Goal: Information Seeking & Learning: Learn about a topic

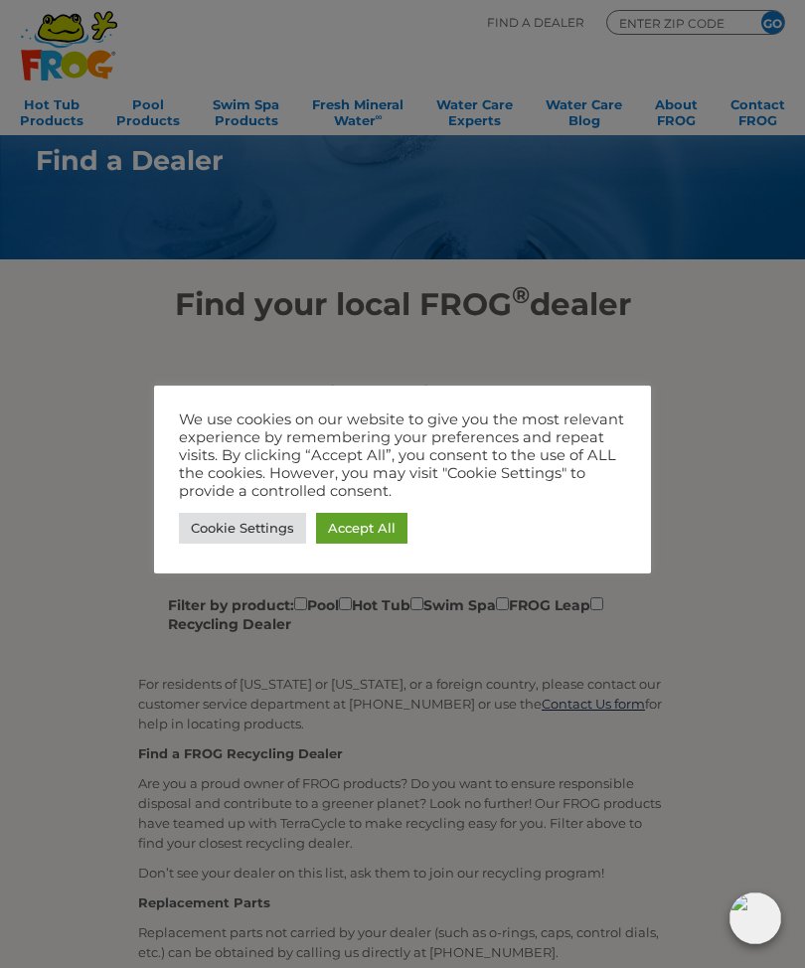
click at [215, 532] on link "Cookie Settings" at bounding box center [242, 528] width 127 height 31
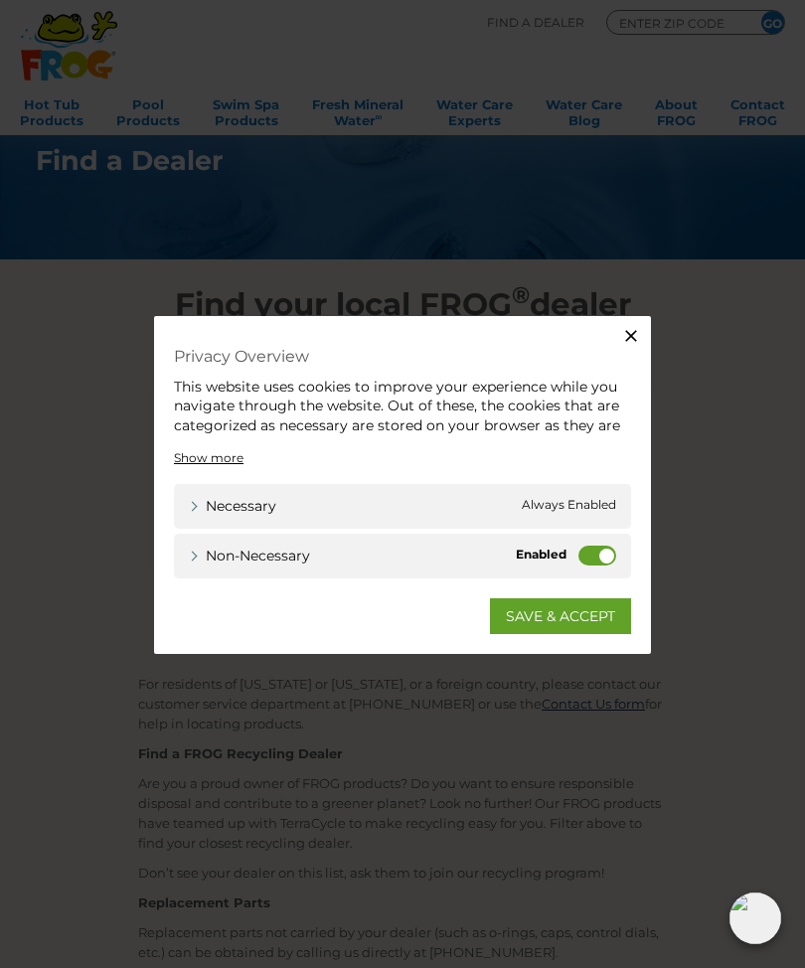
click at [624, 341] on icon "button" at bounding box center [631, 335] width 20 height 20
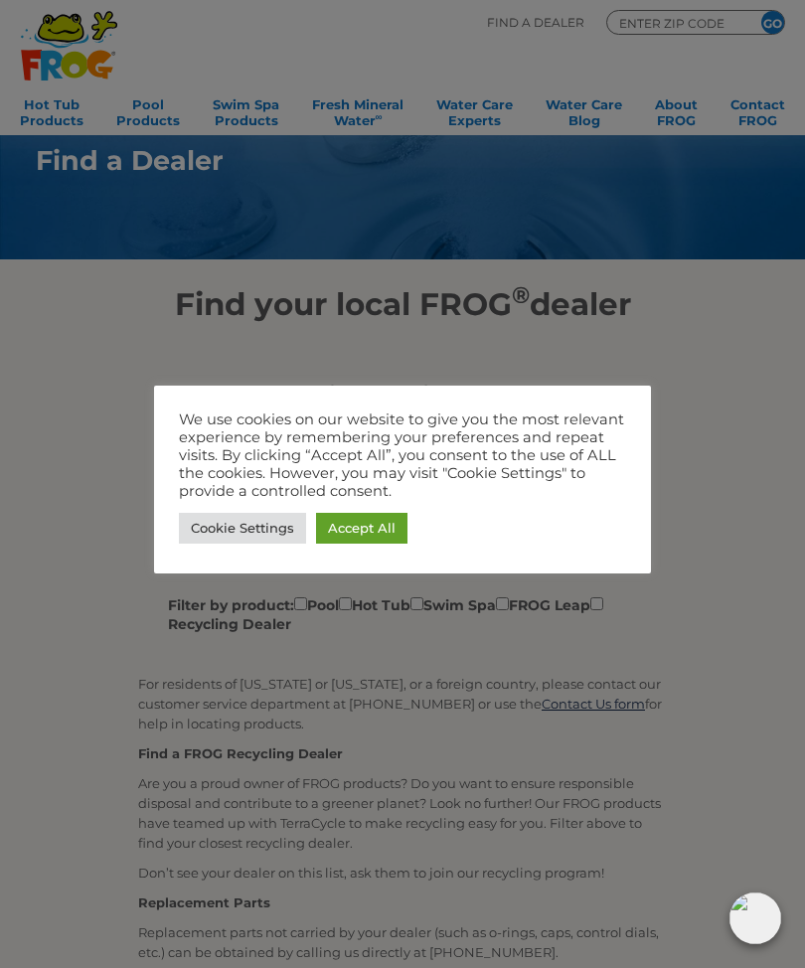
click at [382, 524] on link "Accept All" at bounding box center [361, 528] width 91 height 31
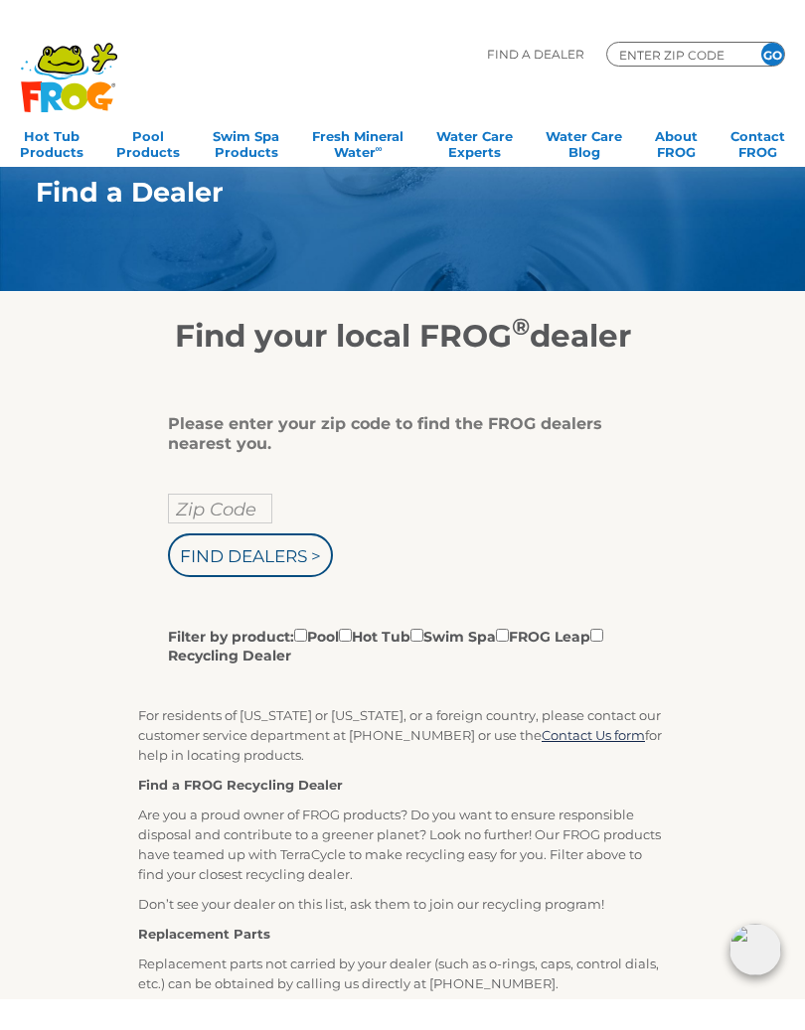
scroll to position [34, 0]
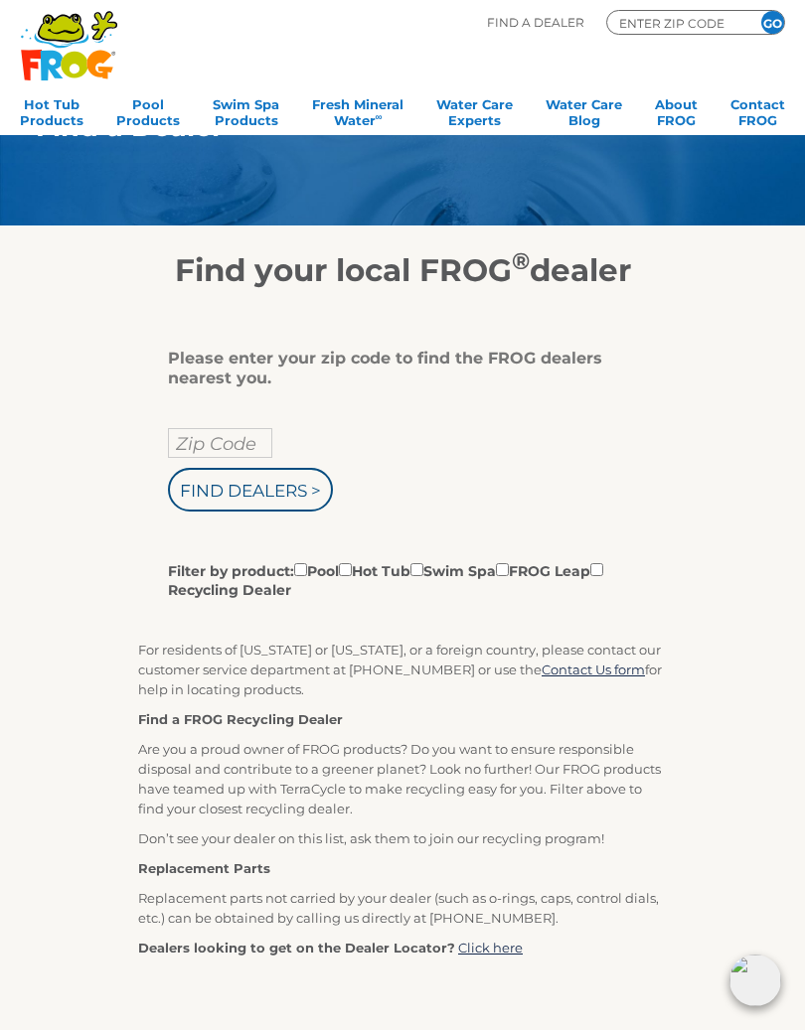
click at [352, 568] on input "Filter by product: Pool Hot Tub Swim Spa FROG Leap Recycling Dealer" at bounding box center [345, 569] width 13 height 13
checkbox input "true"
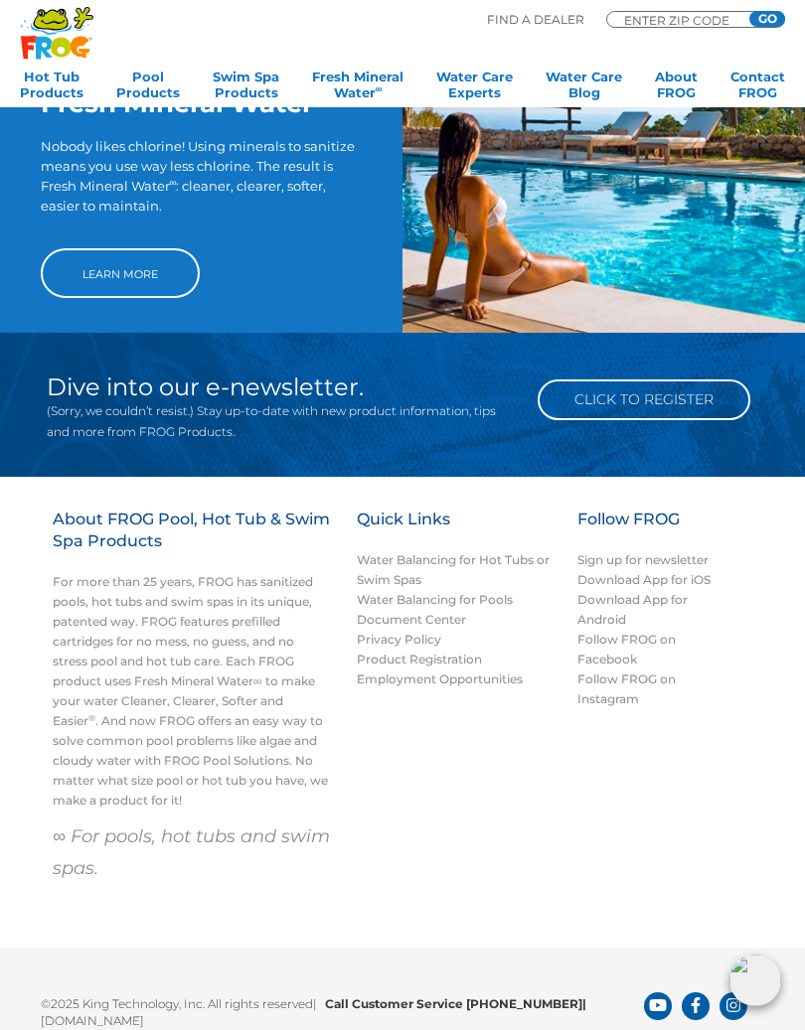
scroll to position [1391, 0]
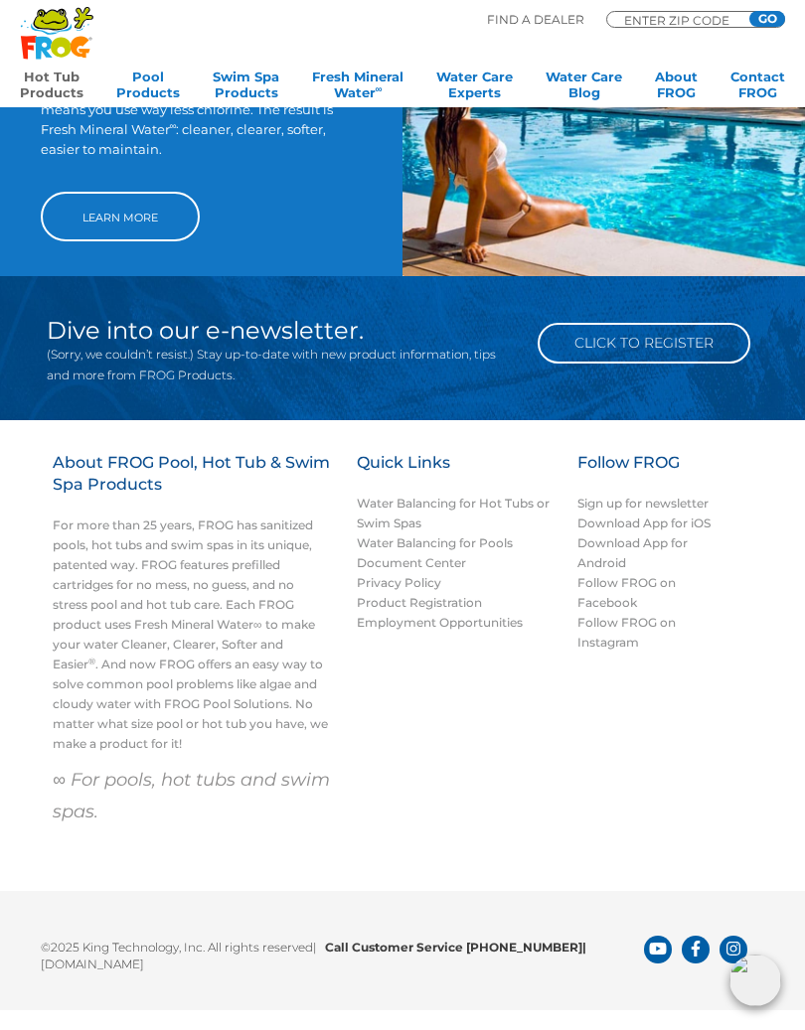
click at [60, 80] on link "Hot Tub Products" at bounding box center [52, 89] width 64 height 40
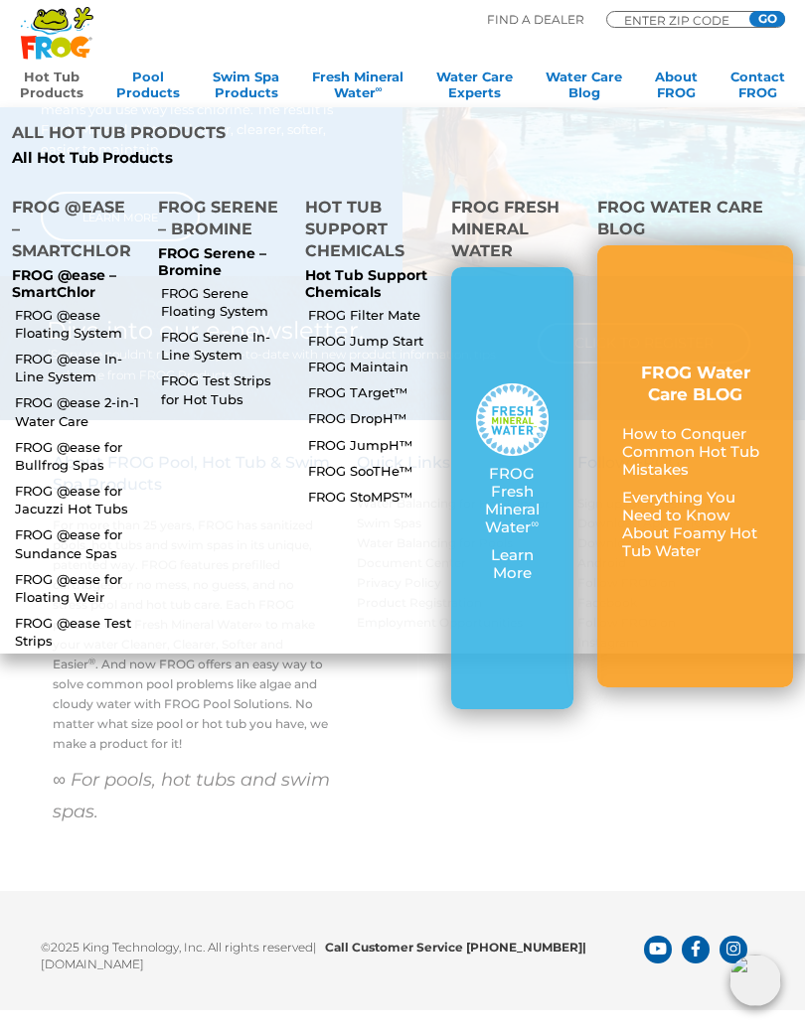
click at [195, 284] on link "FROG Serene Floating System" at bounding box center [224, 302] width 126 height 36
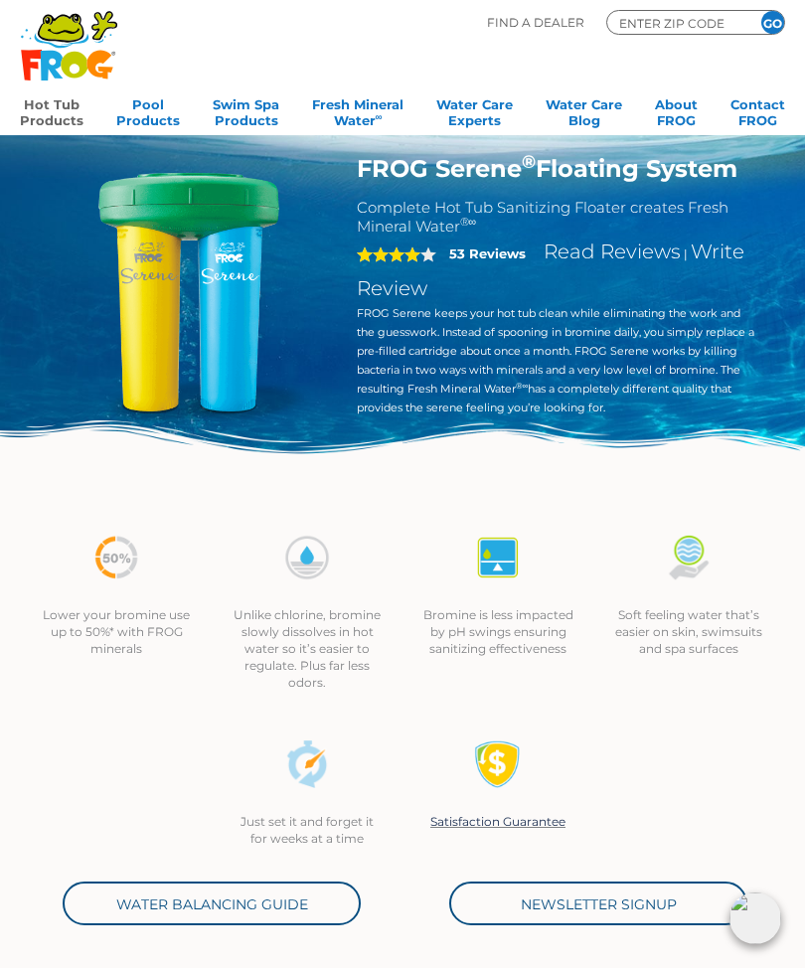
click at [48, 125] on link "Hot Tub Products" at bounding box center [52, 110] width 64 height 40
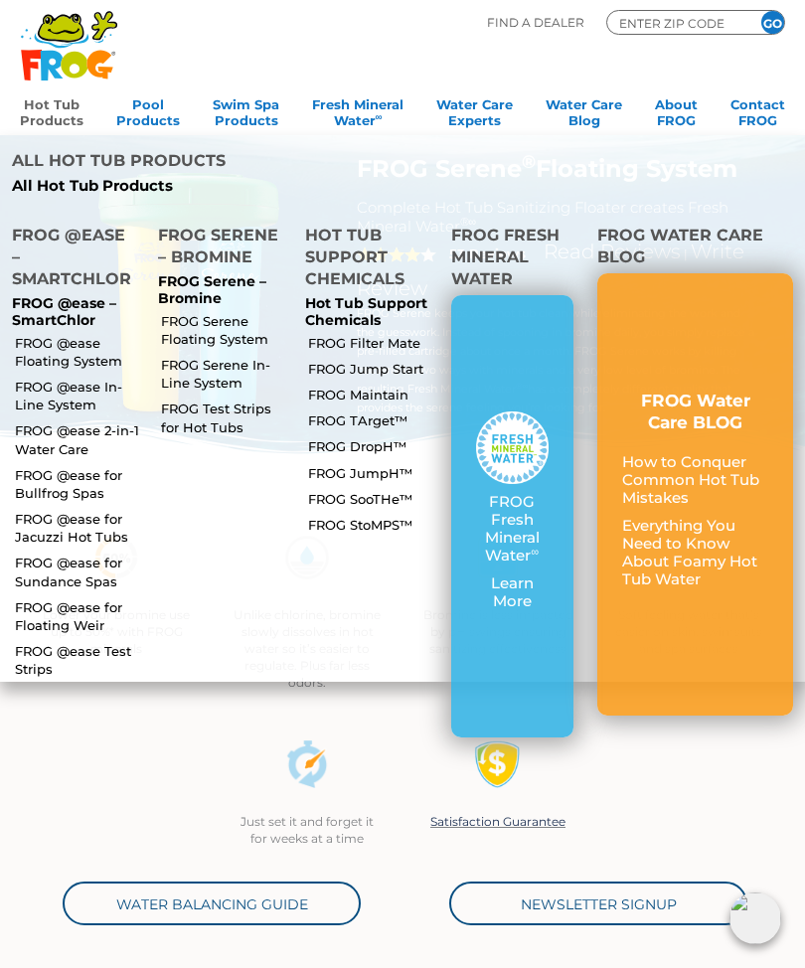
click at [54, 334] on link "FROG @ease Floating System" at bounding box center [78, 352] width 126 height 36
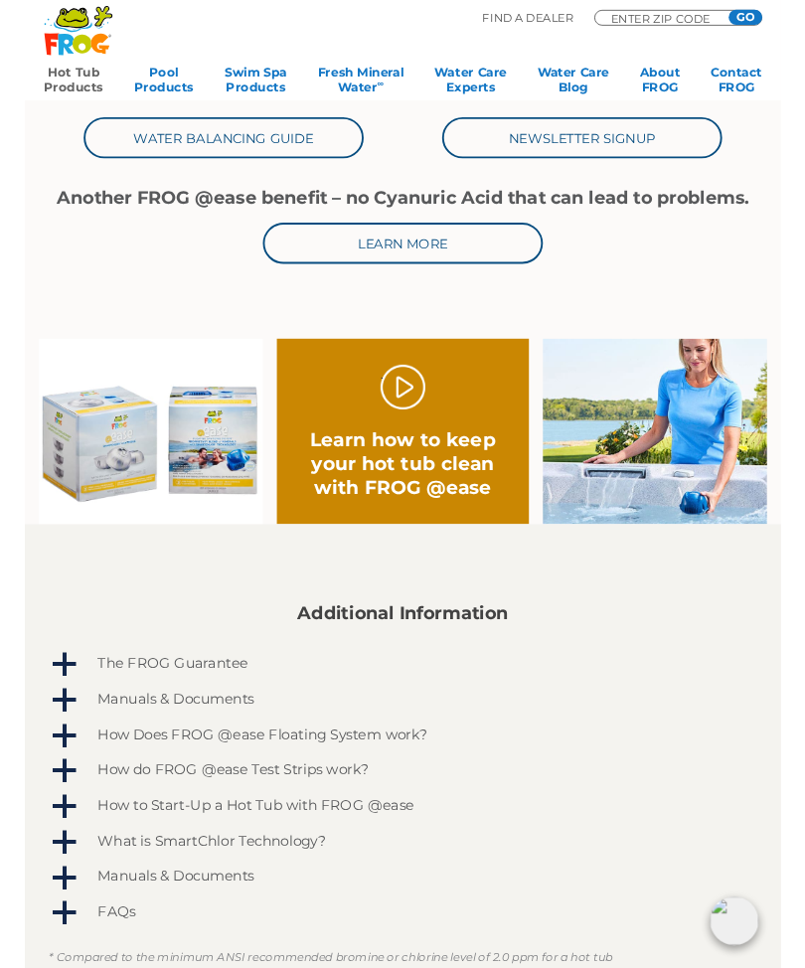
scroll to position [690, 0]
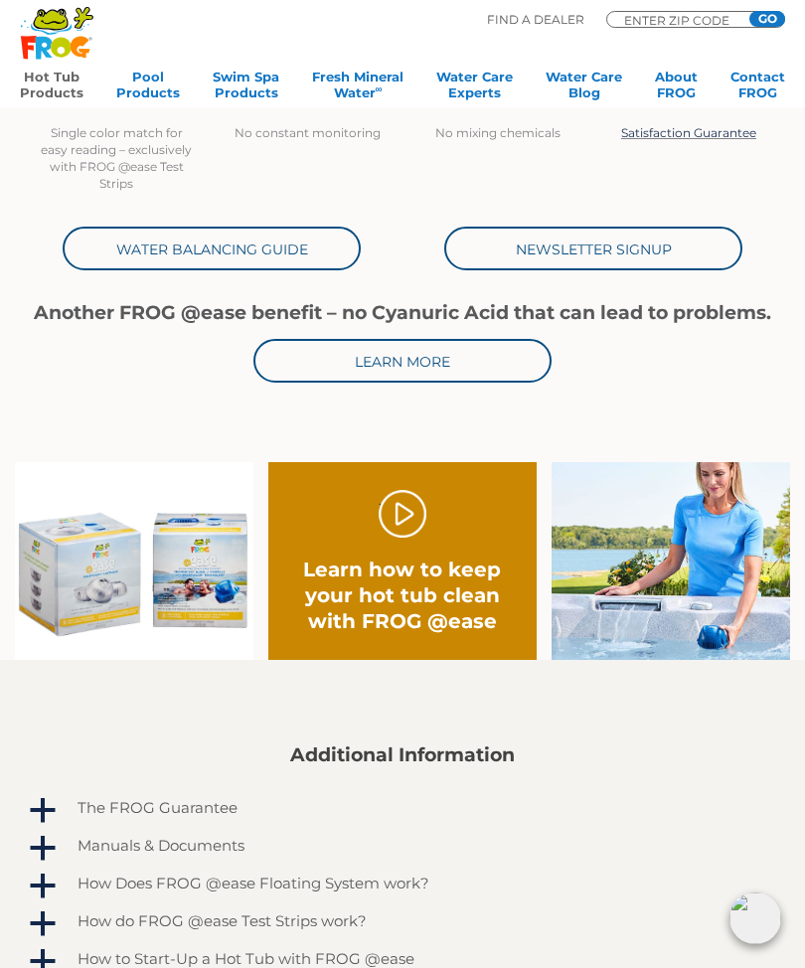
click at [105, 250] on link "Water Balancing Guide" at bounding box center [212, 249] width 298 height 44
